Goal: Information Seeking & Learning: Learn about a topic

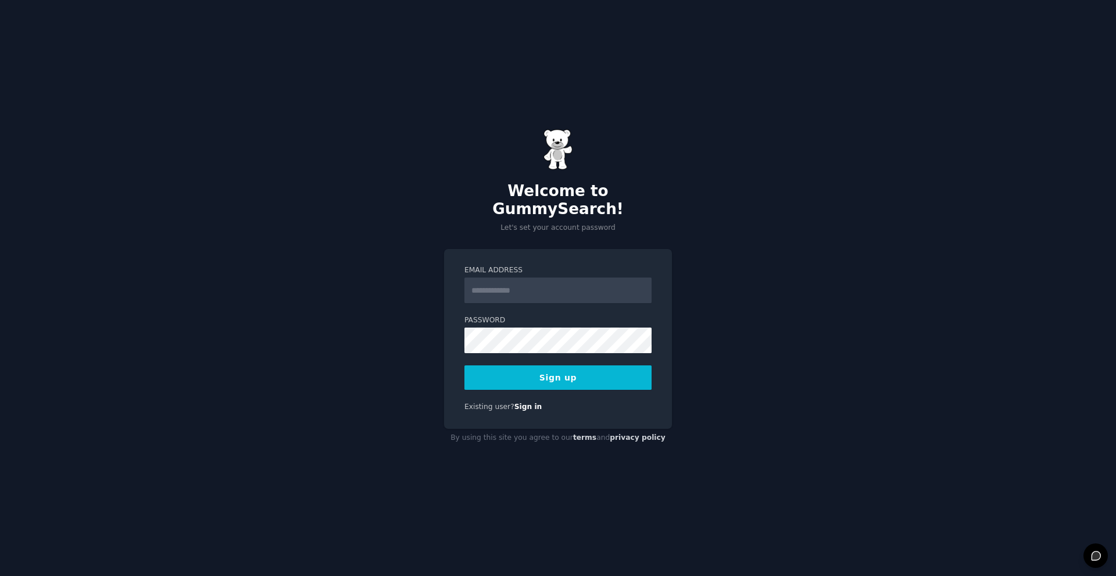
click at [551, 277] on input "Email Address" at bounding box center [558, 290] width 187 height 26
type input "**********"
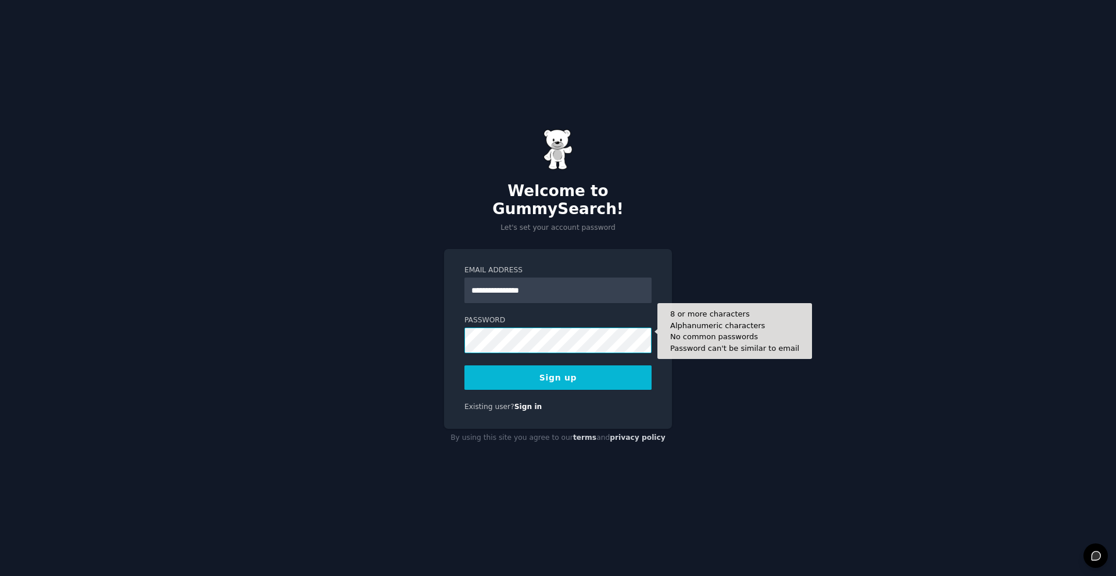
click at [465, 365] on button "Sign up" at bounding box center [558, 377] width 187 height 24
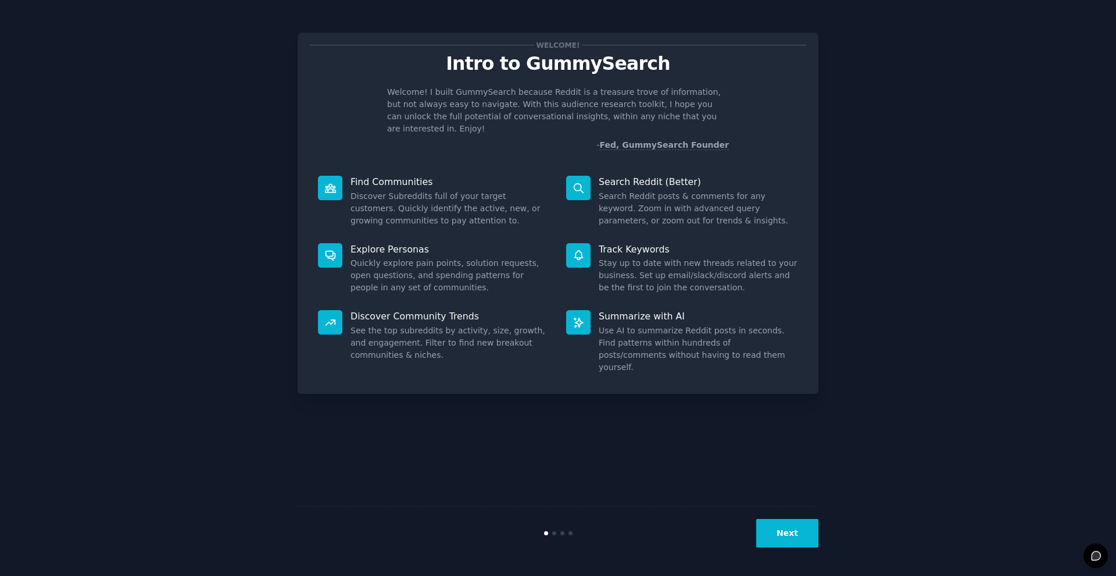
click at [763, 524] on button "Next" at bounding box center [788, 533] width 62 height 28
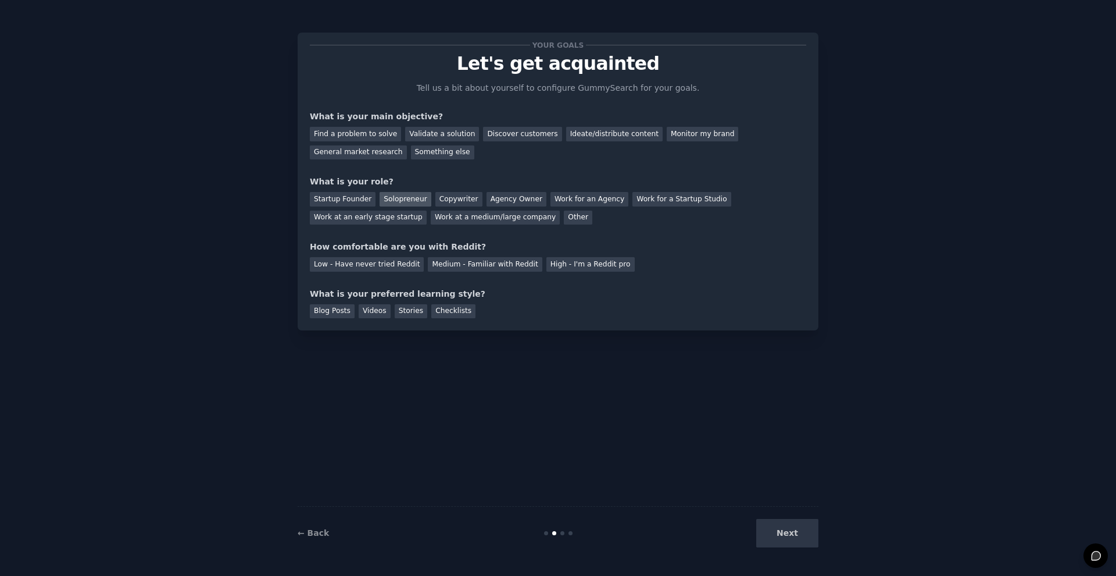
click at [402, 192] on div "Solopreneur" at bounding box center [405, 199] width 51 height 15
click at [387, 133] on div "Find a problem to solve" at bounding box center [355, 134] width 91 height 15
click at [456, 260] on div "Medium - Familiar with Reddit" at bounding box center [485, 264] width 114 height 15
click at [336, 310] on div "Blog Posts" at bounding box center [332, 311] width 45 height 15
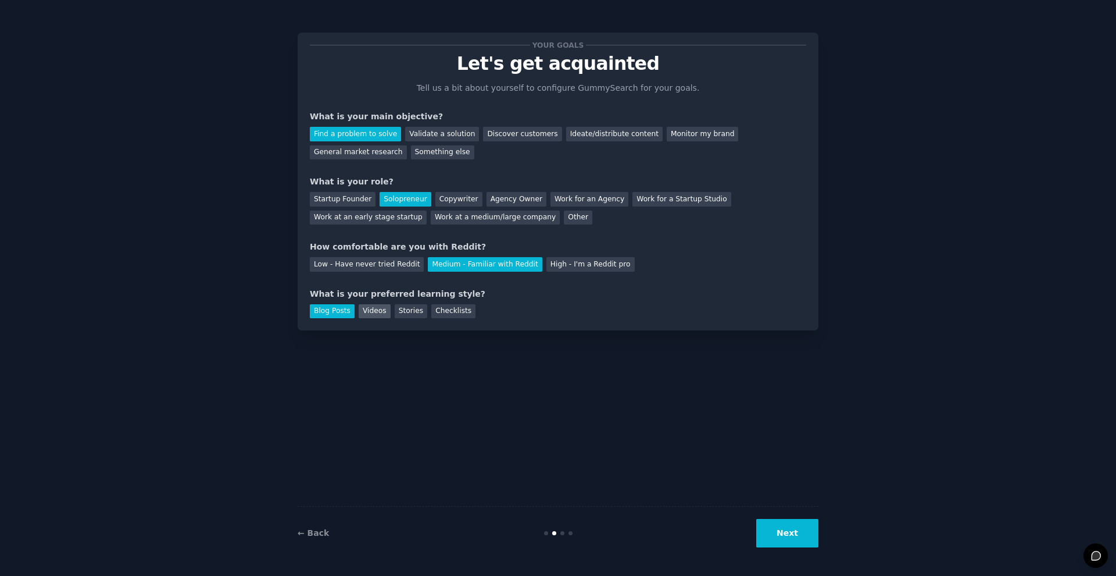
click at [374, 313] on div "Videos" at bounding box center [375, 311] width 32 height 15
click at [775, 517] on div "← Back Next" at bounding box center [558, 532] width 521 height 53
click at [777, 526] on button "Next" at bounding box center [788, 533] width 62 height 28
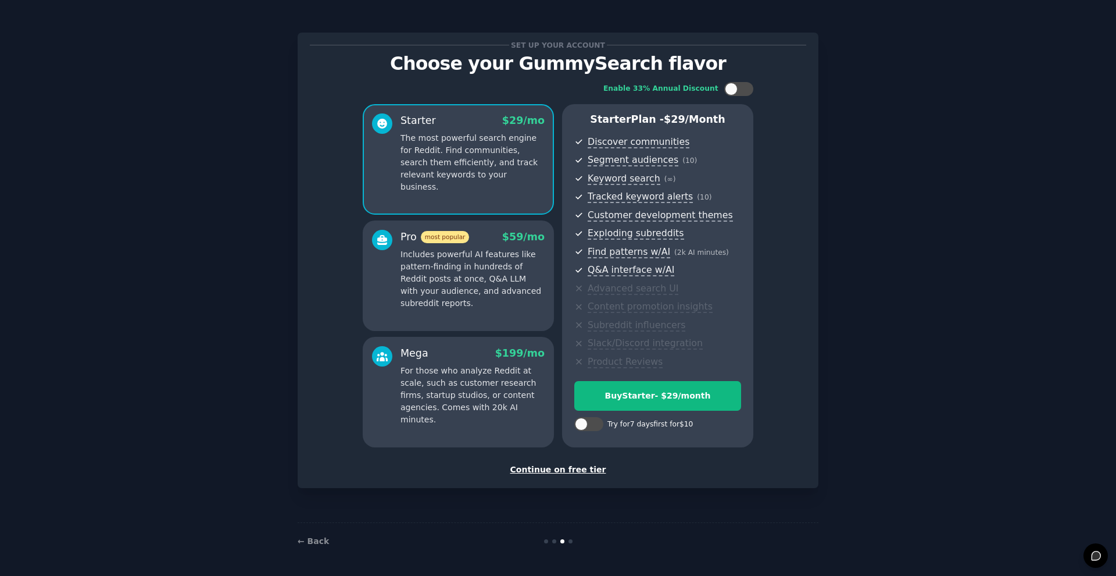
click at [567, 469] on div "Continue on free tier" at bounding box center [558, 469] width 497 height 12
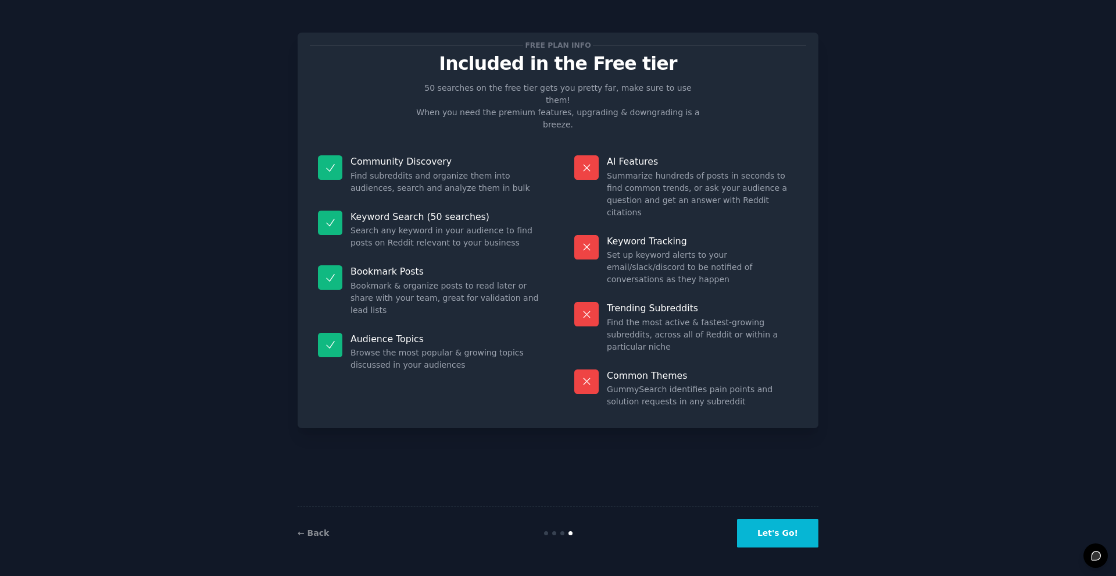
click at [776, 540] on button "Let's Go!" at bounding box center [777, 533] width 81 height 28
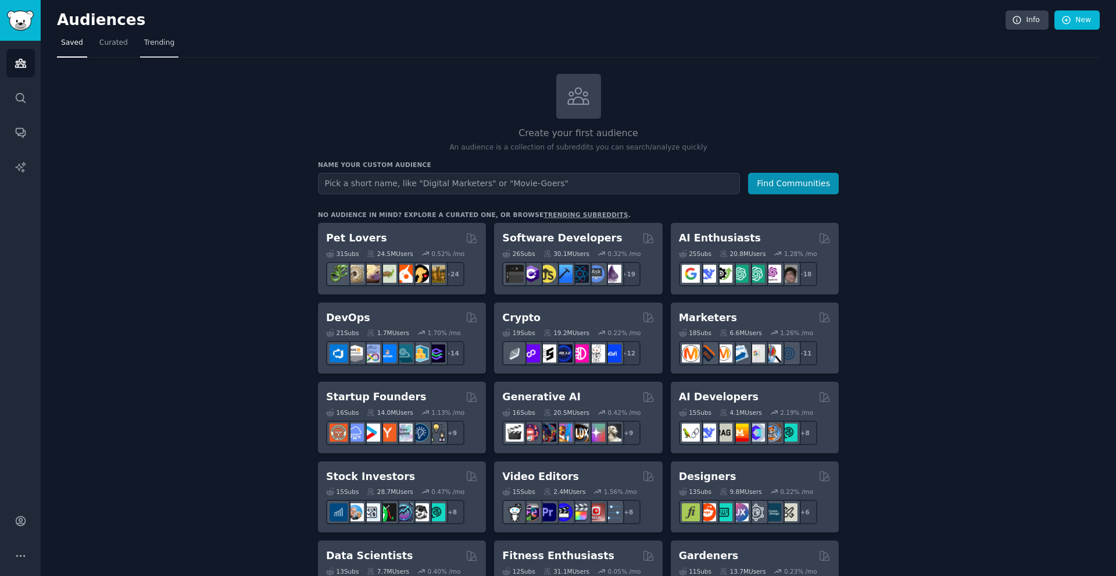
click at [151, 42] on span "Trending" at bounding box center [159, 43] width 30 height 10
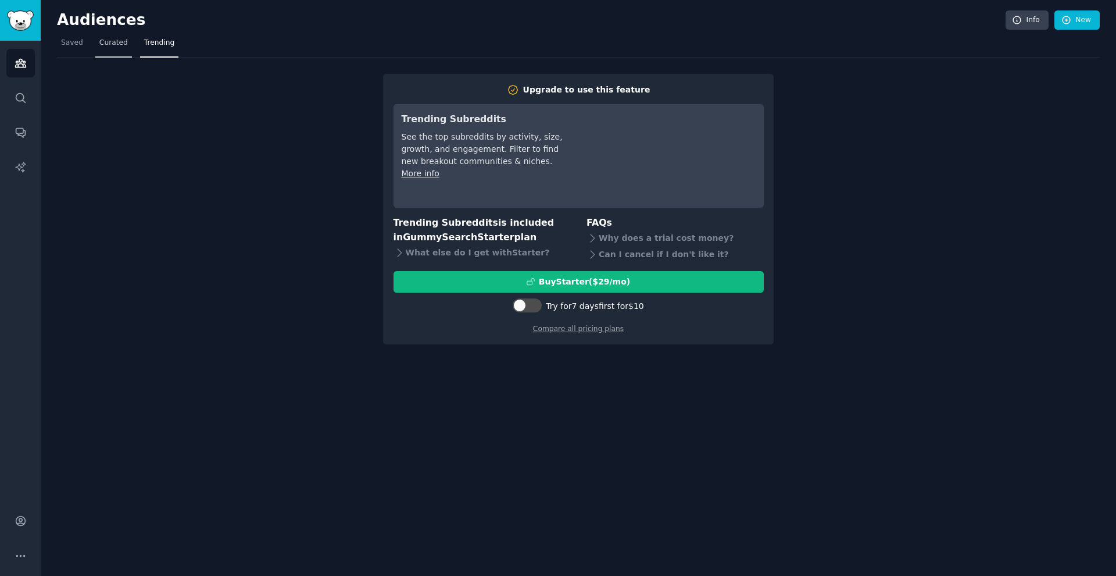
click at [118, 44] on span "Curated" at bounding box center [113, 43] width 28 height 10
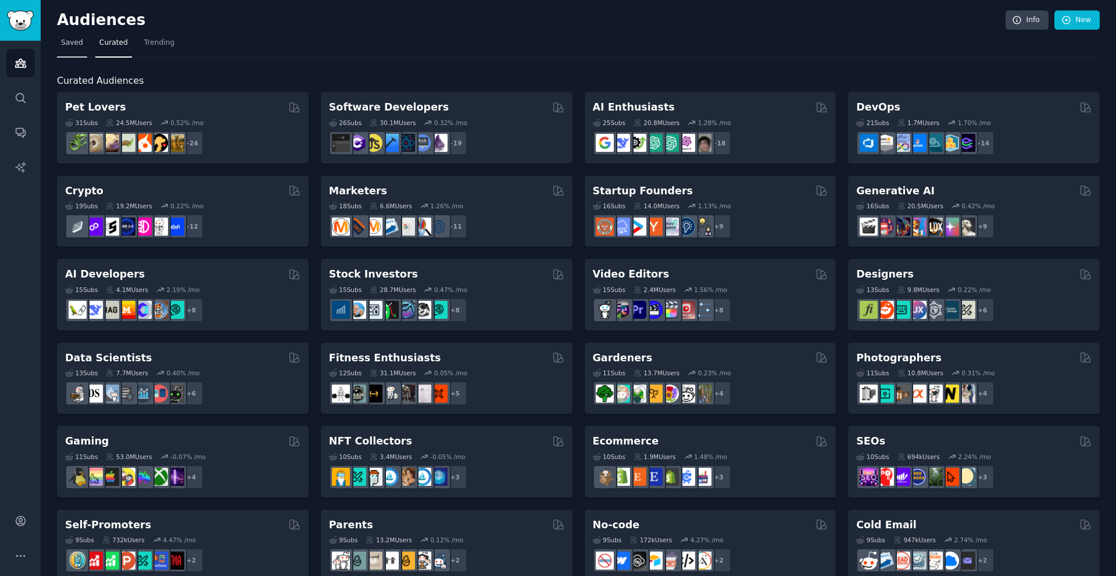
click at [69, 44] on span "Saved" at bounding box center [72, 43] width 22 height 10
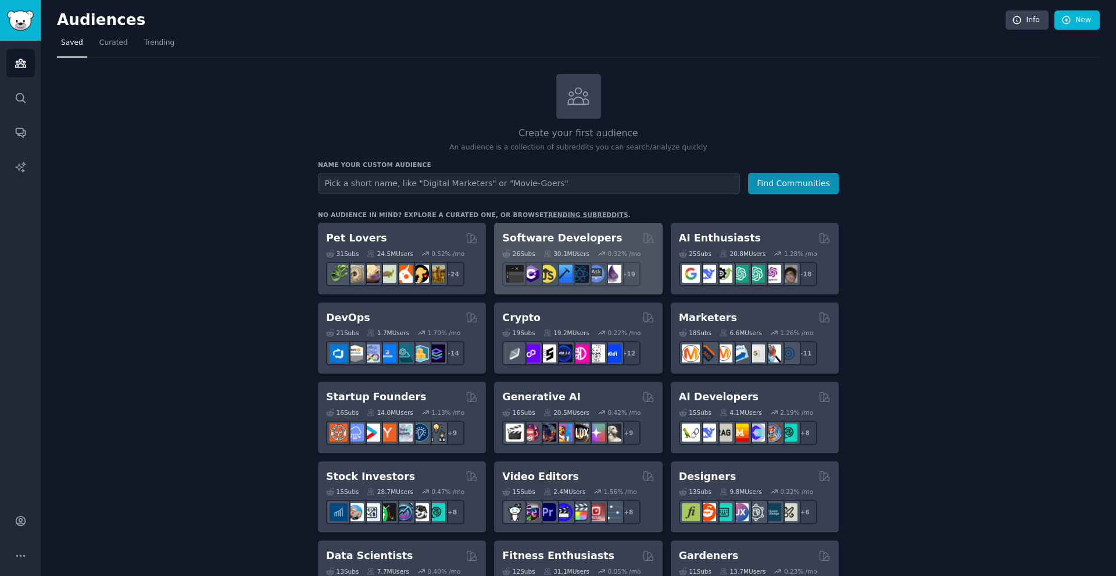
click at [558, 245] on div "26 Sub s 30.1M Users 0.32 % /mo + 19" at bounding box center [578, 265] width 152 height 41
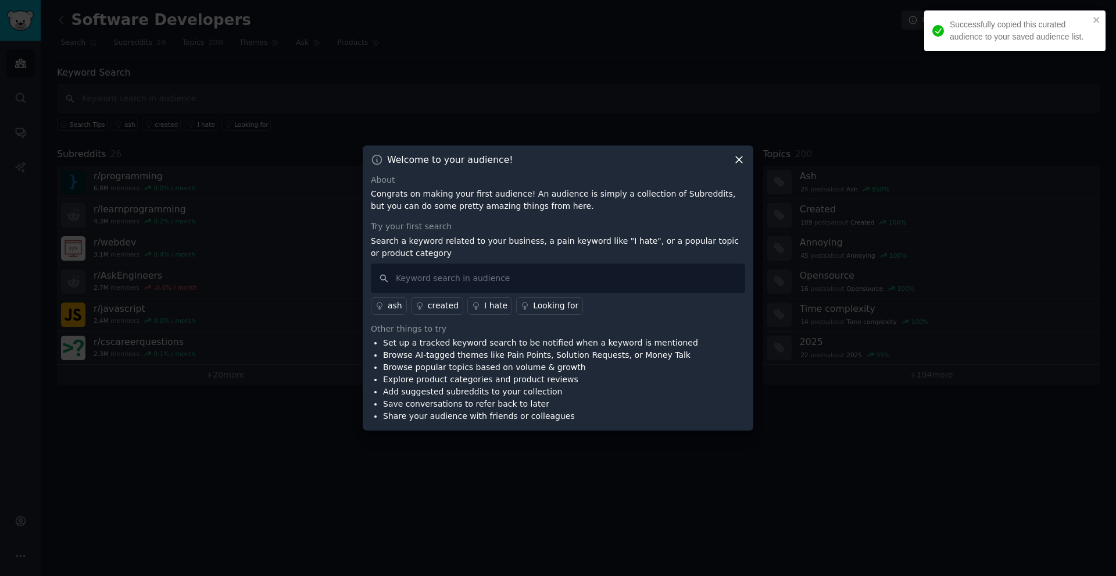
click at [744, 159] on icon at bounding box center [739, 160] width 12 height 12
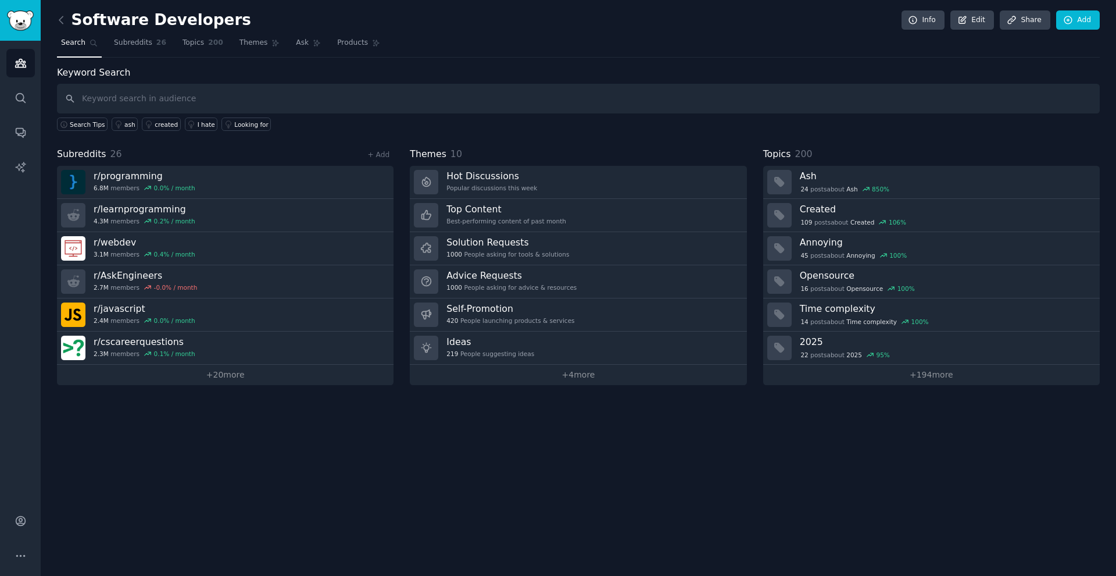
click at [554, 386] on div "Software Developers Info Edit Share Add Search Subreddits 26 Topics 200 Themes …" at bounding box center [579, 288] width 1076 height 576
click at [559, 374] on link "+ 4 more" at bounding box center [578, 375] width 337 height 20
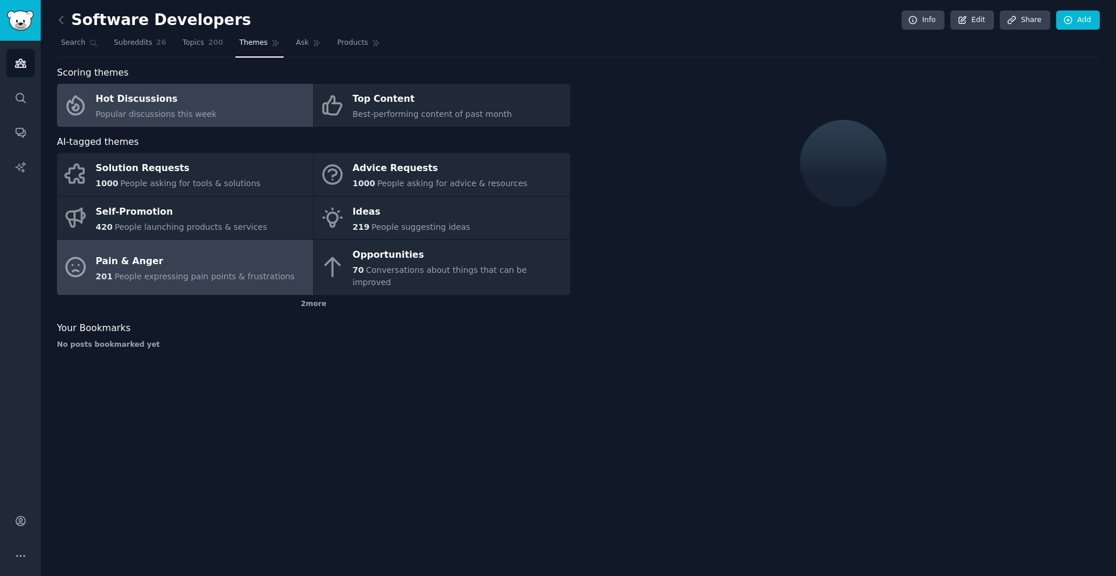
click at [198, 263] on div "Pain & Anger" at bounding box center [195, 261] width 199 height 19
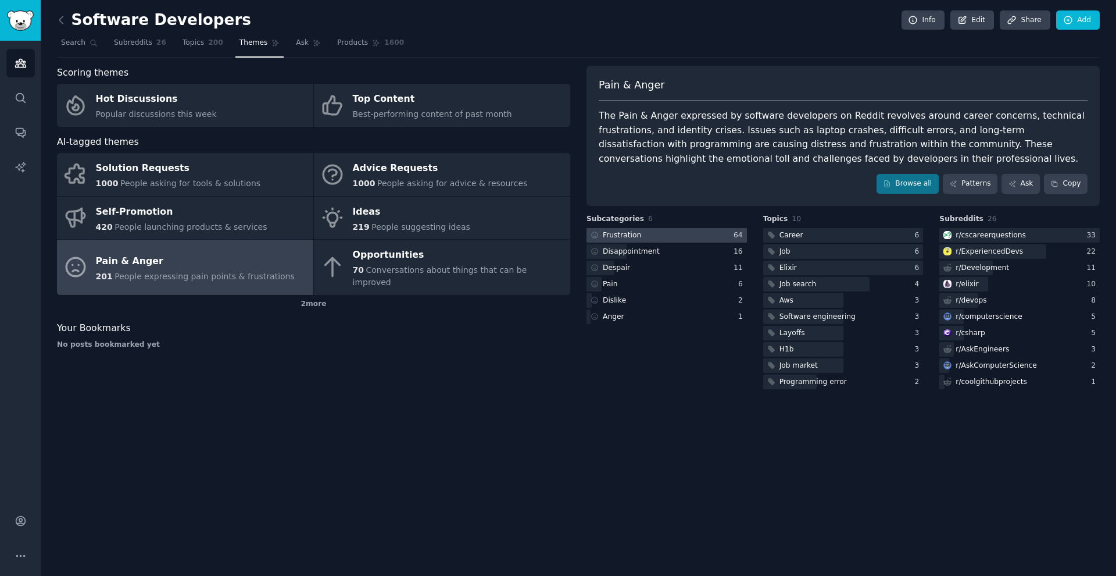
click at [700, 233] on div at bounding box center [667, 235] width 160 height 15
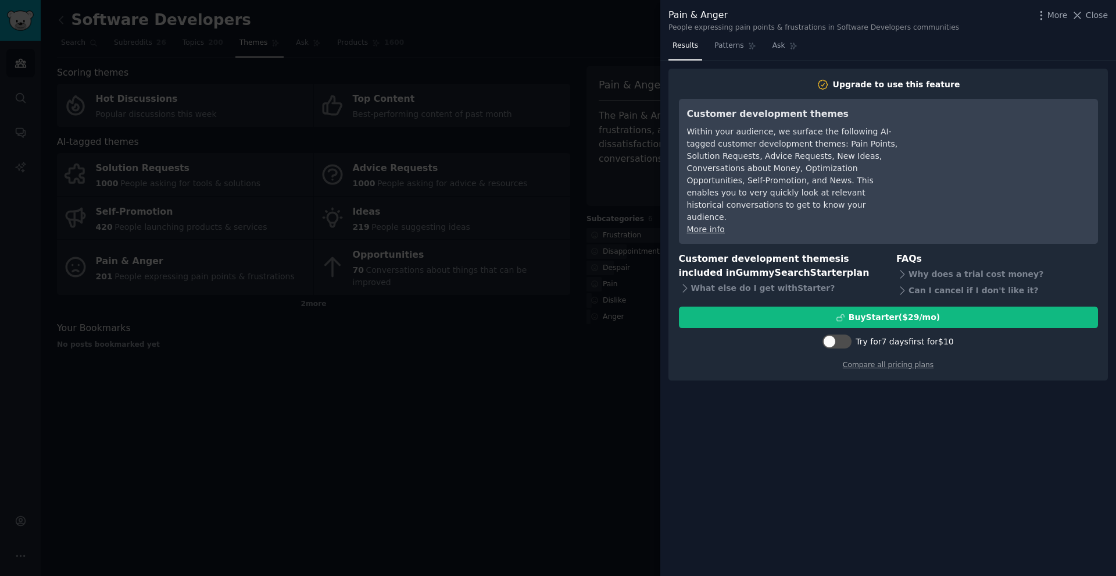
click at [481, 376] on div at bounding box center [558, 288] width 1116 height 576
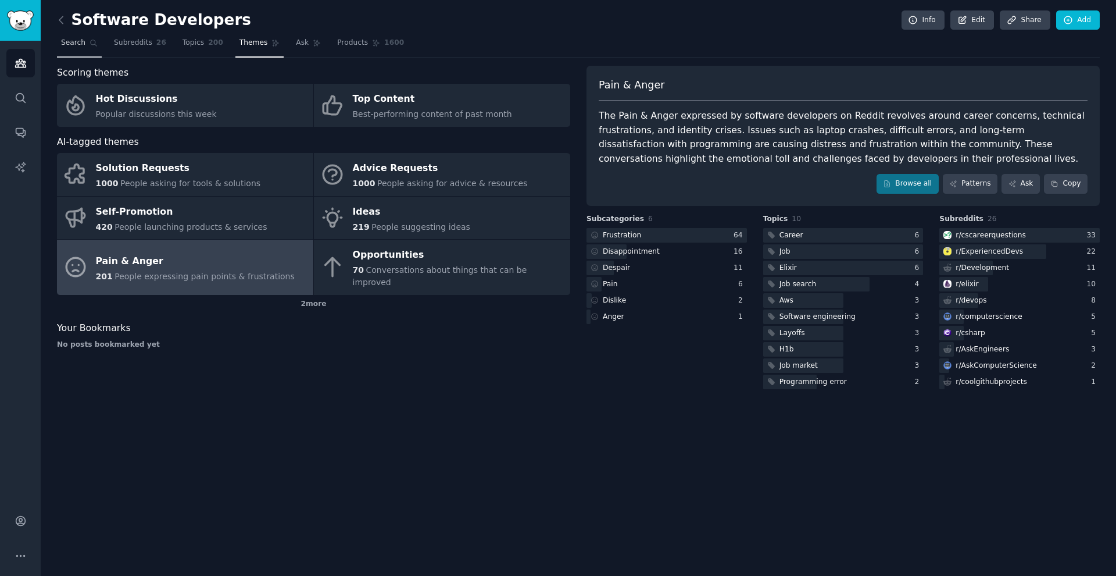
click at [57, 39] on div "Software Developers Info Edit Share Add Search Subreddits 26 Topics 200 Themes …" at bounding box center [579, 288] width 1076 height 576
click at [63, 19] on icon at bounding box center [61, 20] width 12 height 12
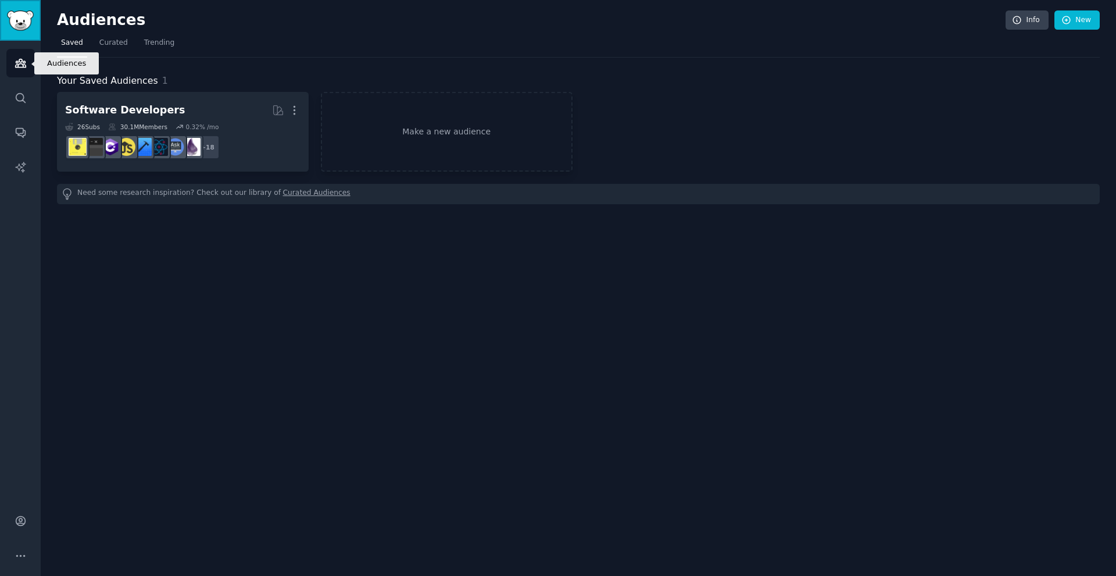
click at [20, 34] on link "Sidebar" at bounding box center [20, 20] width 41 height 41
click at [23, 102] on icon "Sidebar" at bounding box center [21, 98] width 12 height 12
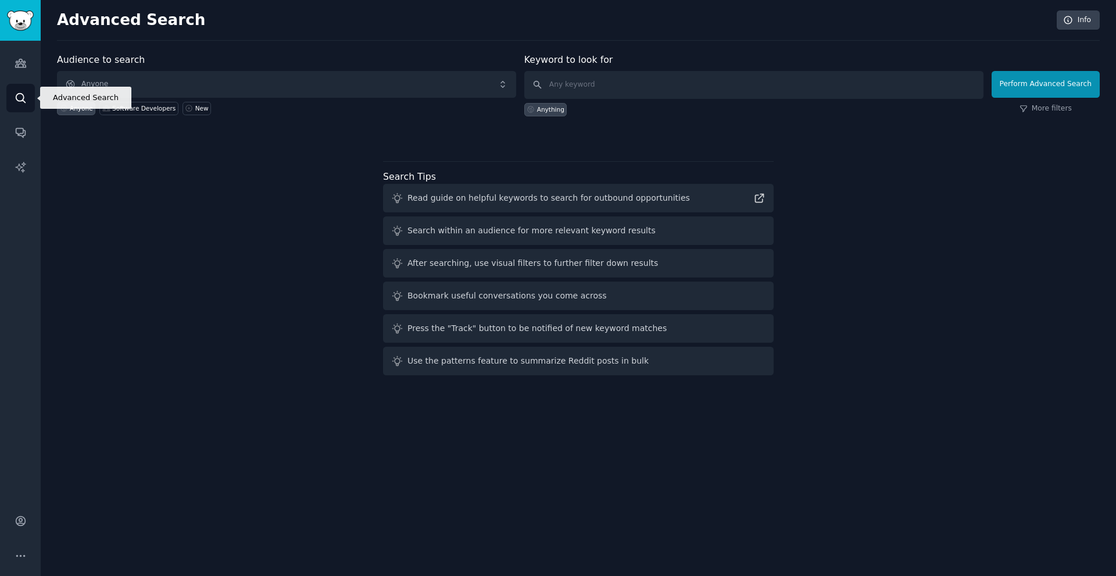
click at [21, 87] on link "Search" at bounding box center [20, 98] width 28 height 28
click at [26, 62] on icon "Sidebar" at bounding box center [21, 63] width 12 height 12
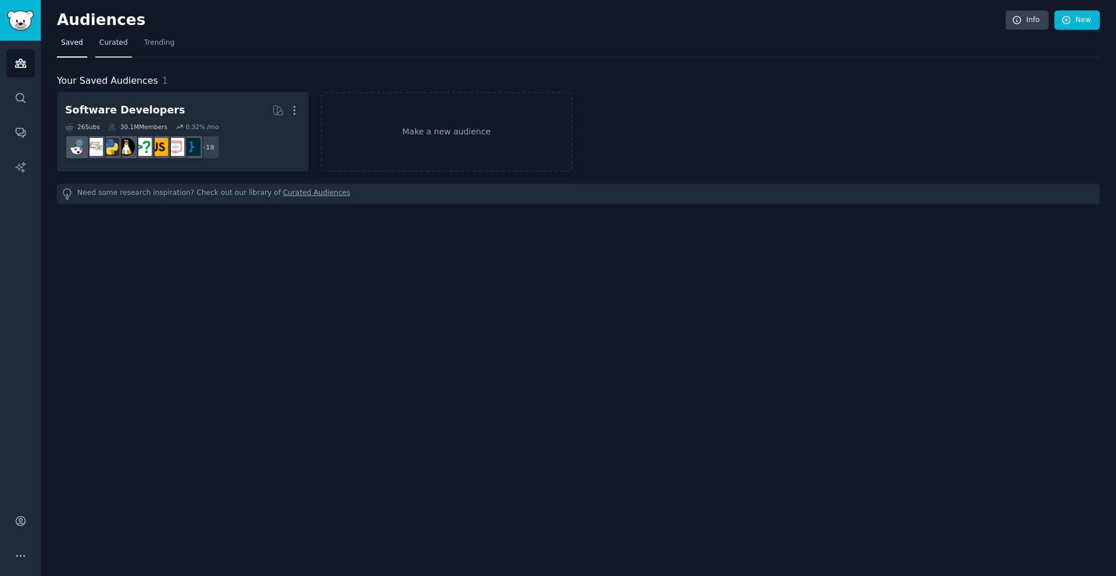
click at [108, 35] on link "Curated" at bounding box center [113, 46] width 37 height 24
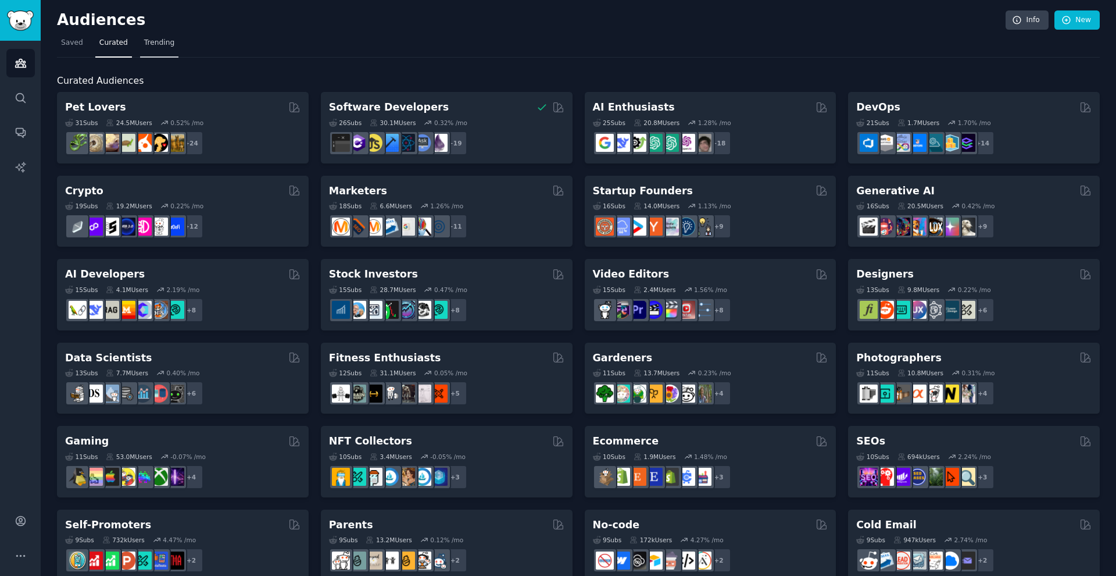
click at [146, 40] on span "Trending" at bounding box center [159, 43] width 30 height 10
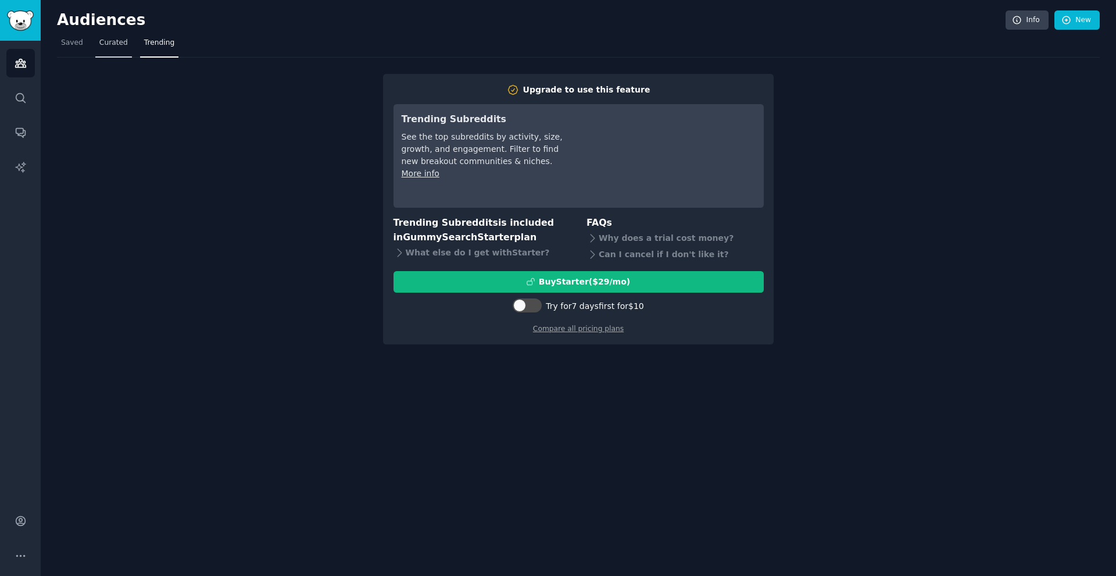
click at [117, 41] on span "Curated" at bounding box center [113, 43] width 28 height 10
